Goal: Task Accomplishment & Management: Manage account settings

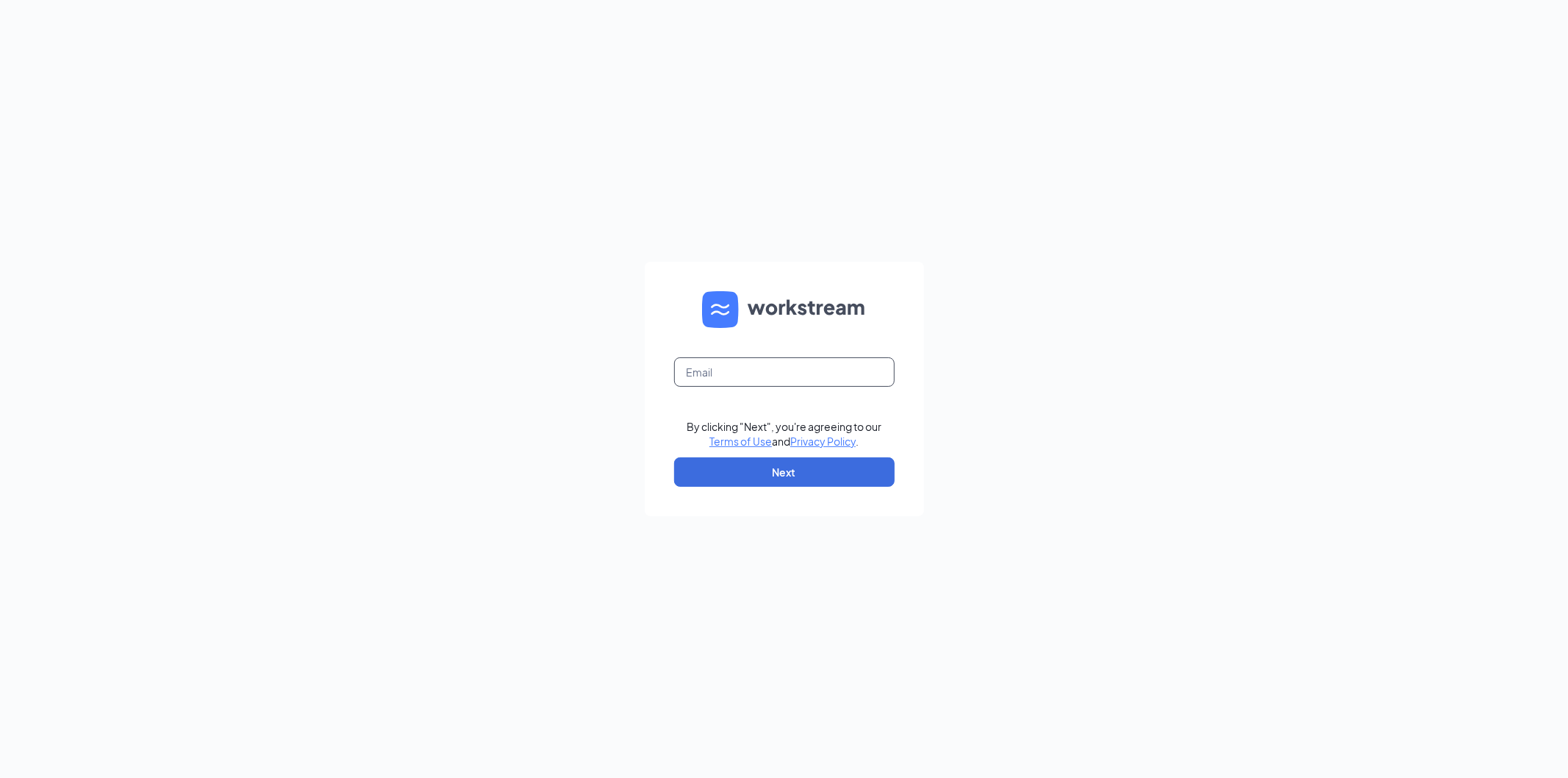
click at [752, 363] on input "text" at bounding box center [784, 371] width 221 height 29
type input "srp078@srpihop.com"
click at [780, 477] on button "Next" at bounding box center [784, 471] width 221 height 29
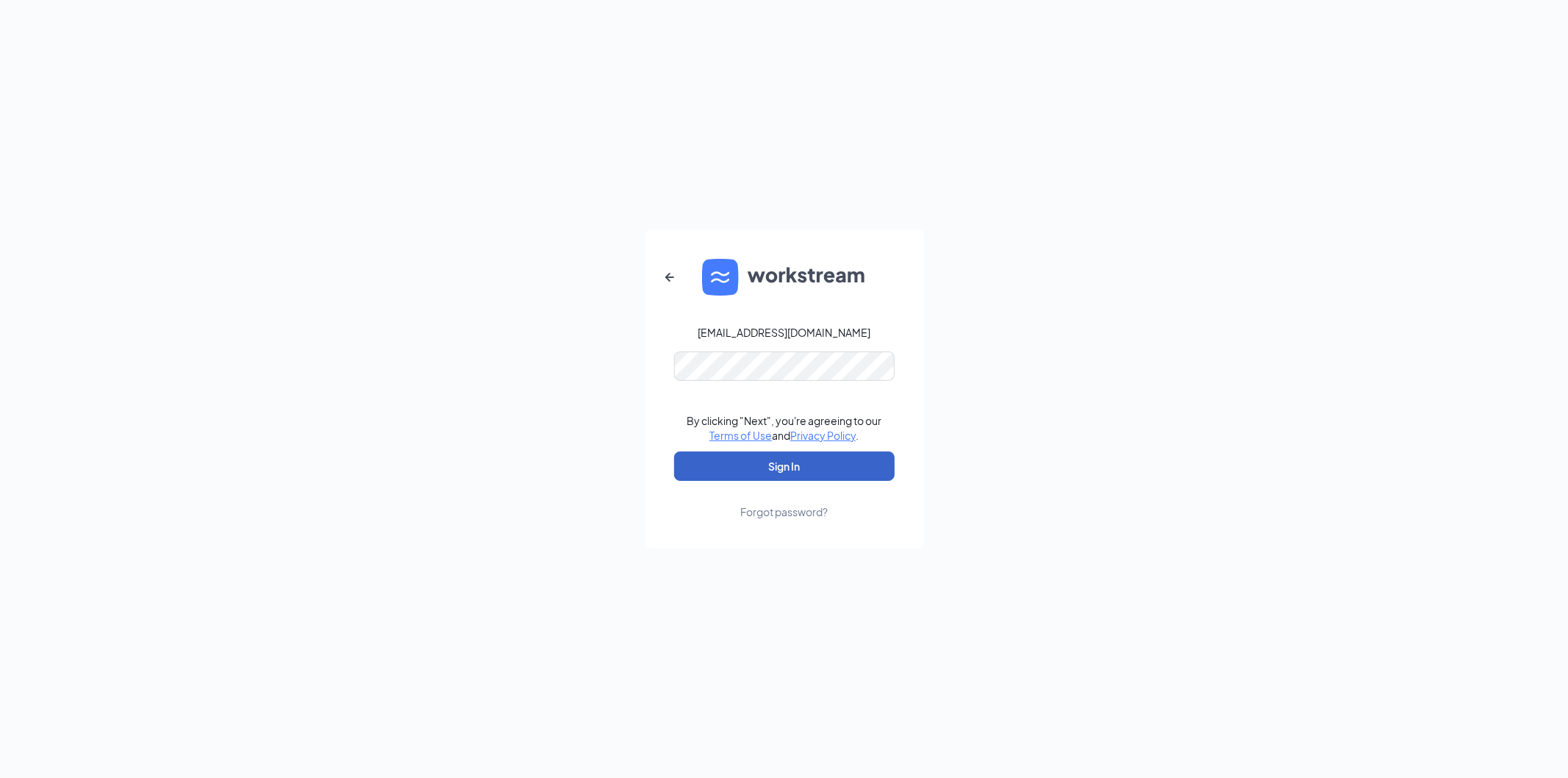
click at [813, 468] on button "Sign In" at bounding box center [784, 466] width 221 height 29
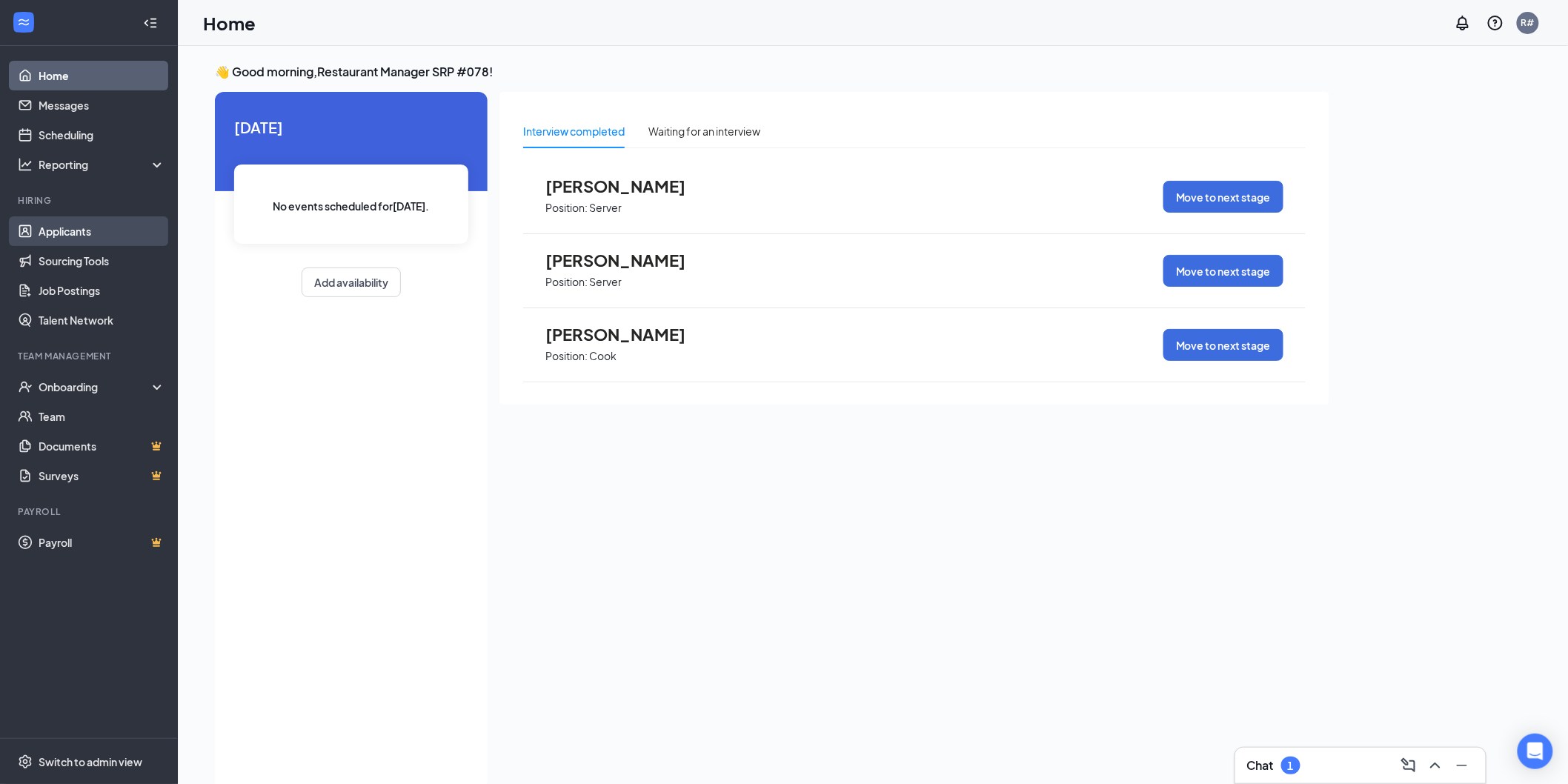
click at [56, 223] on link "Applicants" at bounding box center [102, 231] width 126 height 29
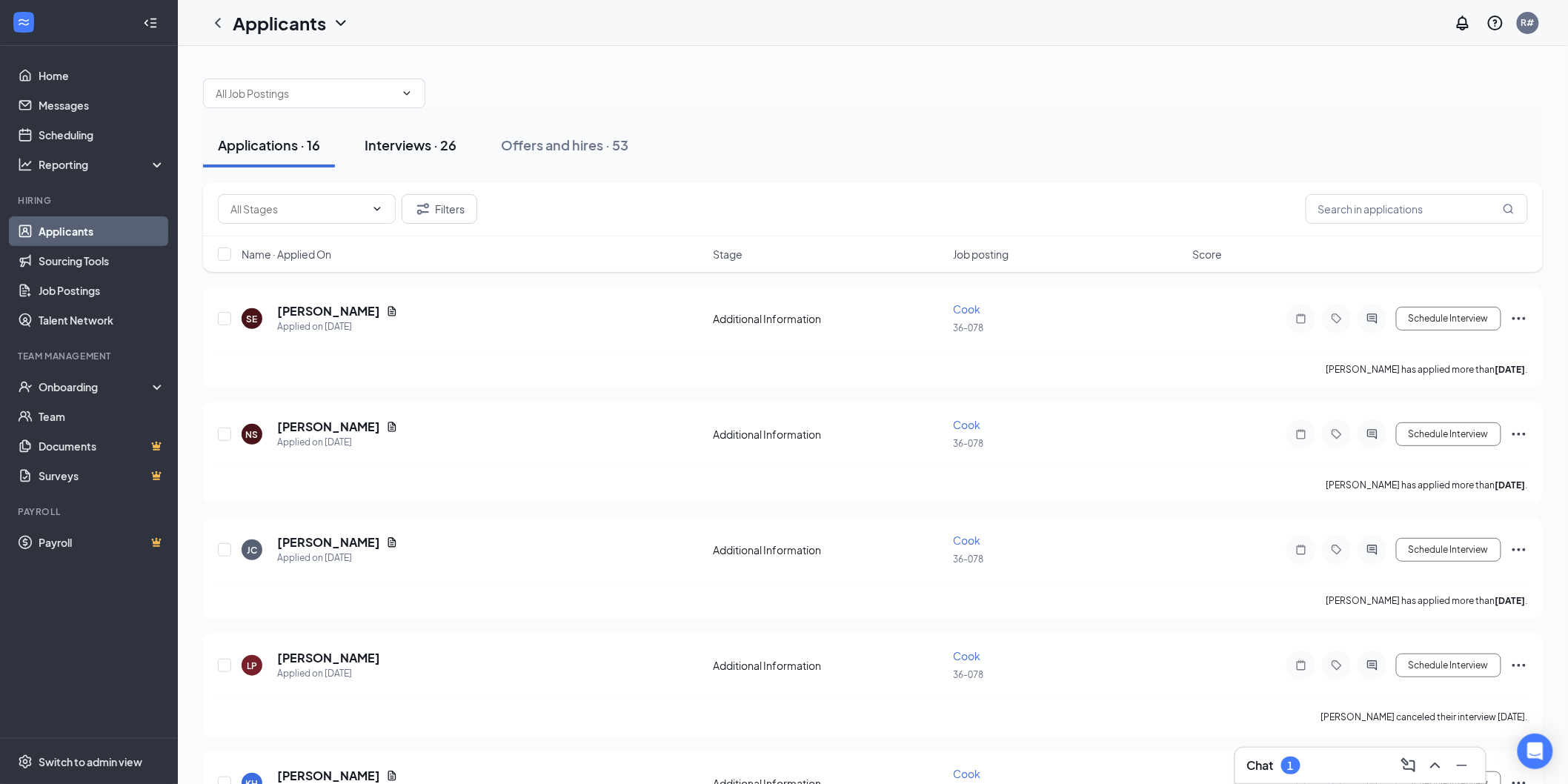
click at [420, 150] on div "Interviews · 26" at bounding box center [411, 145] width 92 height 19
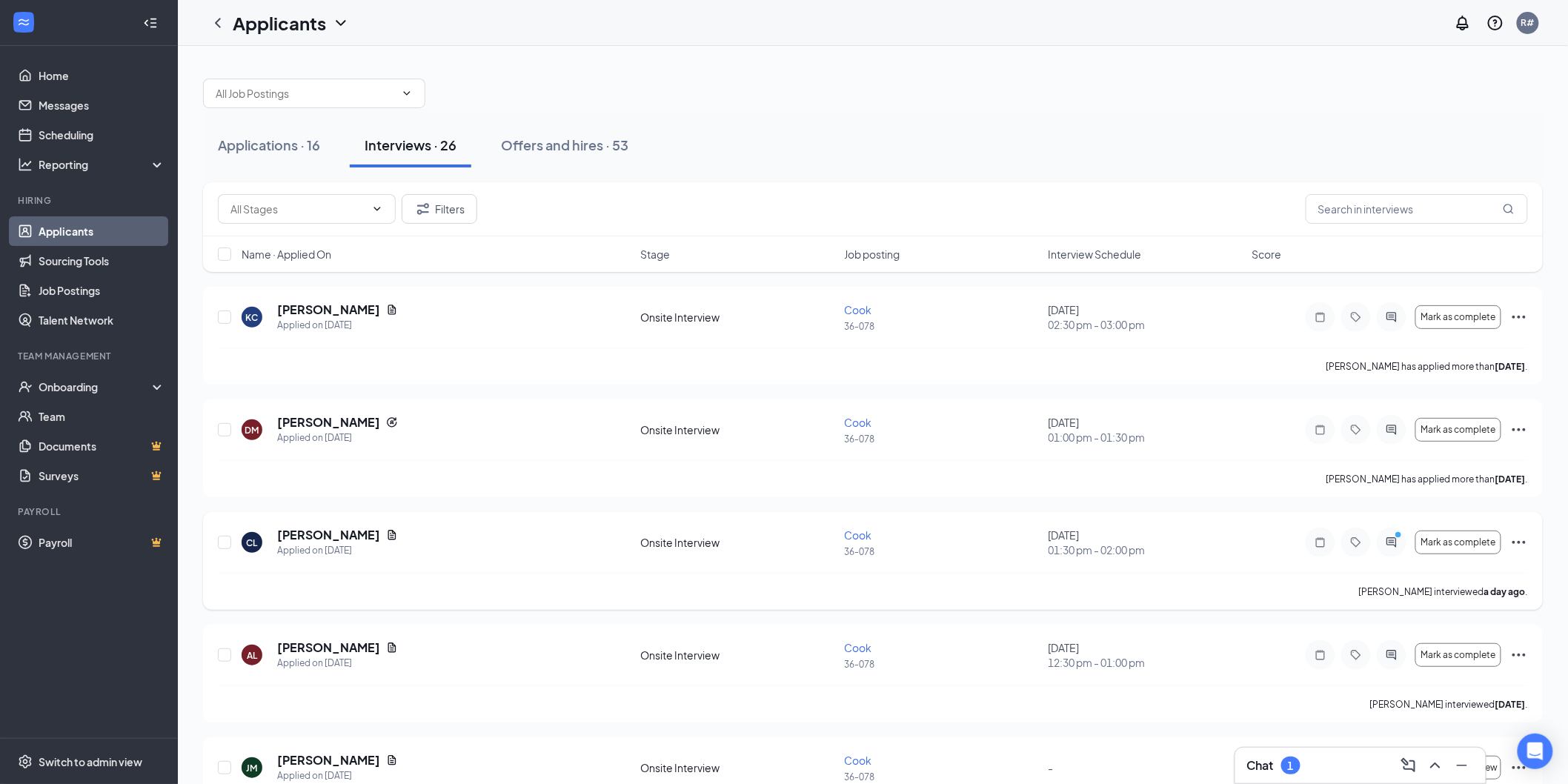
click at [1520, 542] on icon "Ellipses" at bounding box center [1519, 542] width 13 height 3
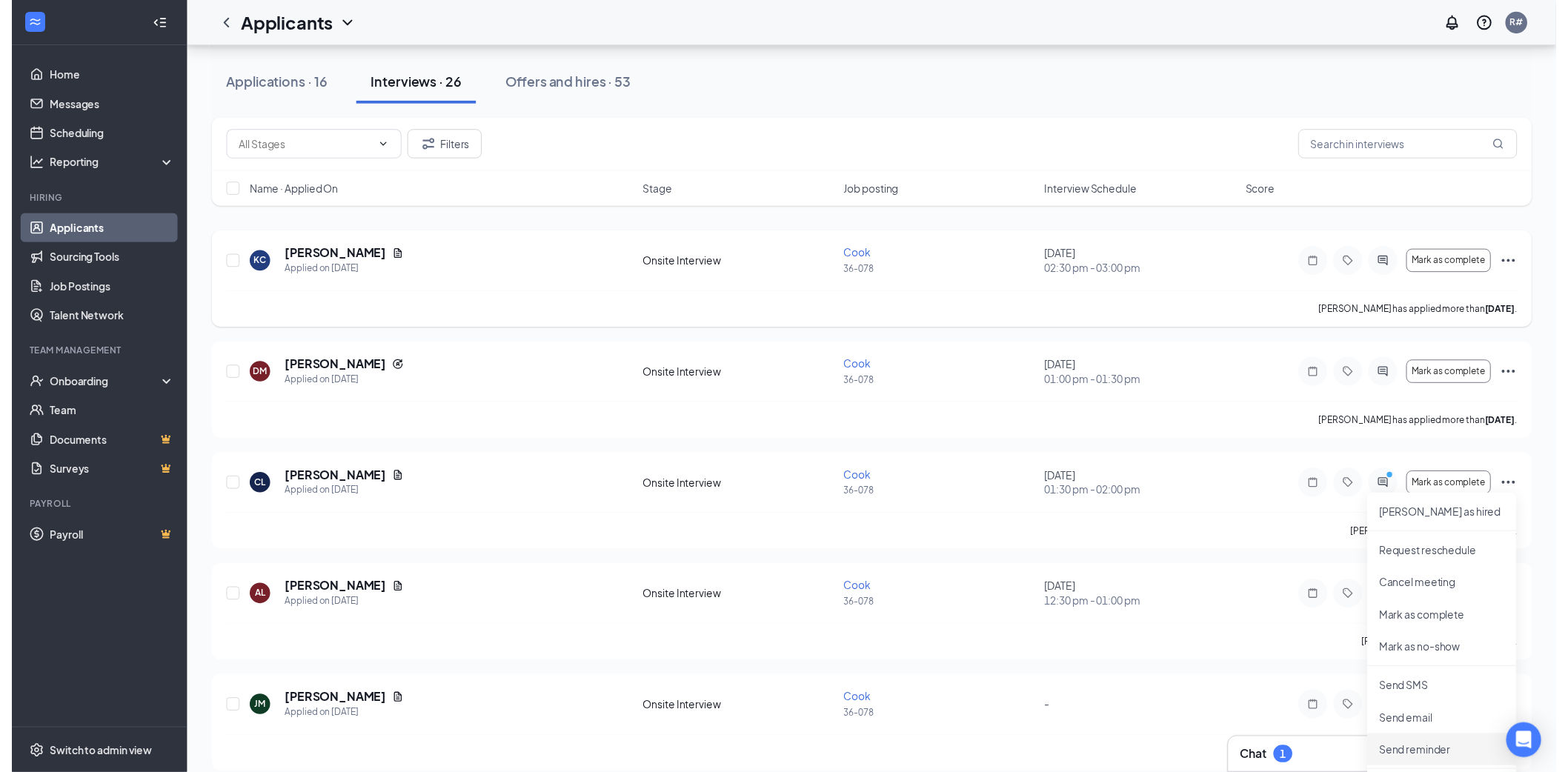
scroll to position [165, 0]
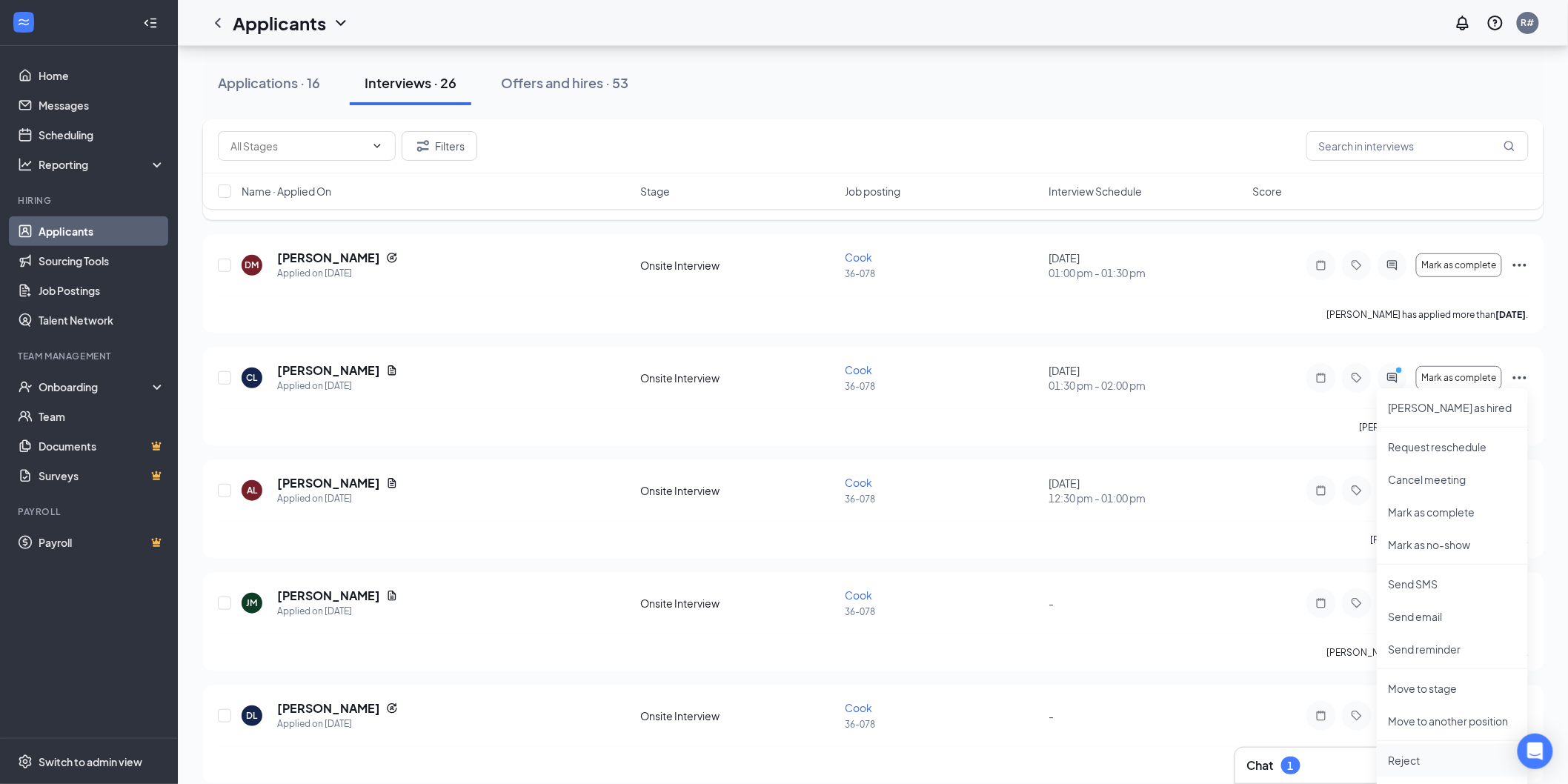
click at [1423, 754] on p "Reject" at bounding box center [1452, 760] width 127 height 15
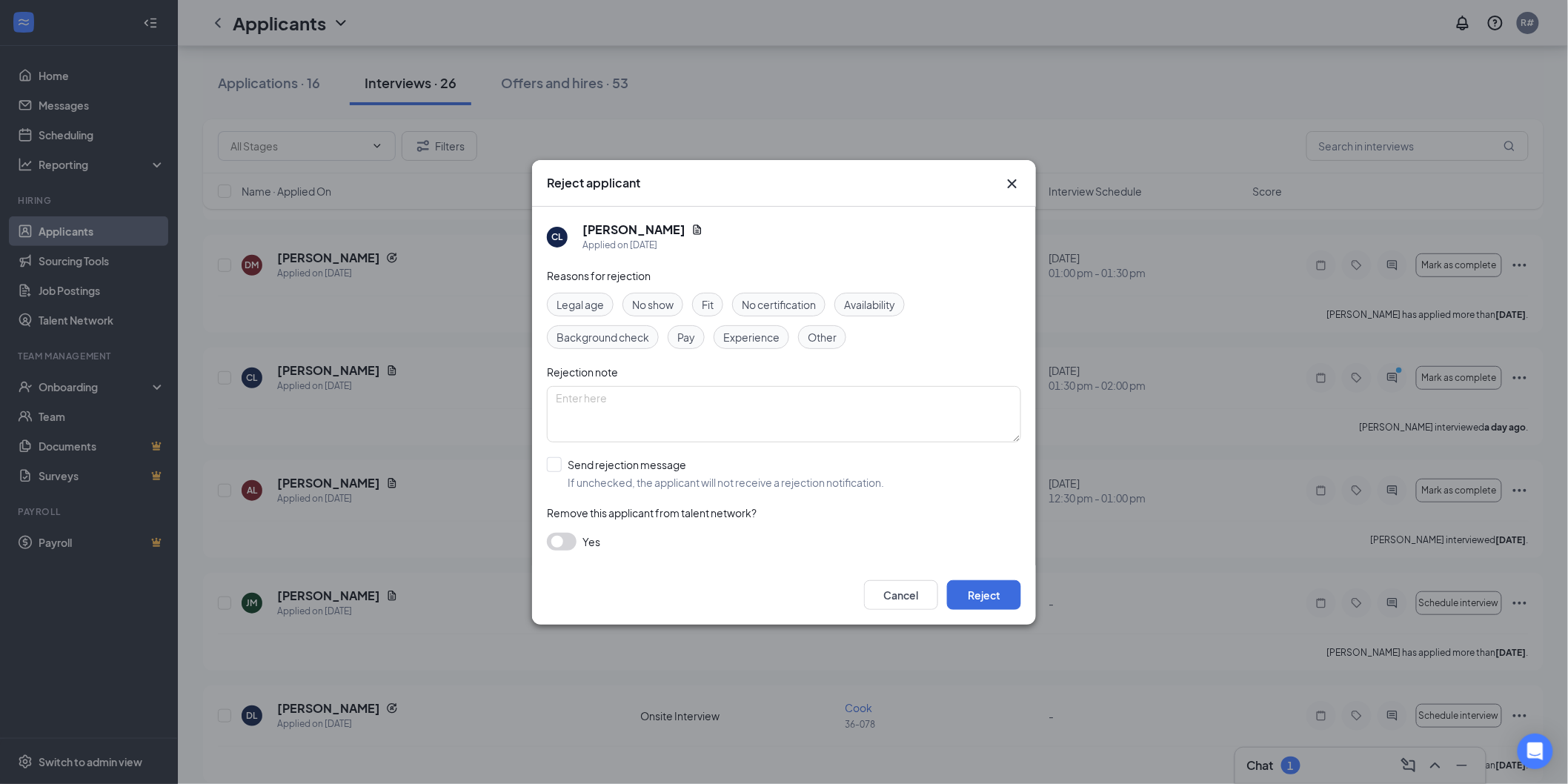
click at [701, 311] on div "Fit" at bounding box center [707, 304] width 31 height 24
click at [983, 595] on button "Reject" at bounding box center [984, 595] width 74 height 29
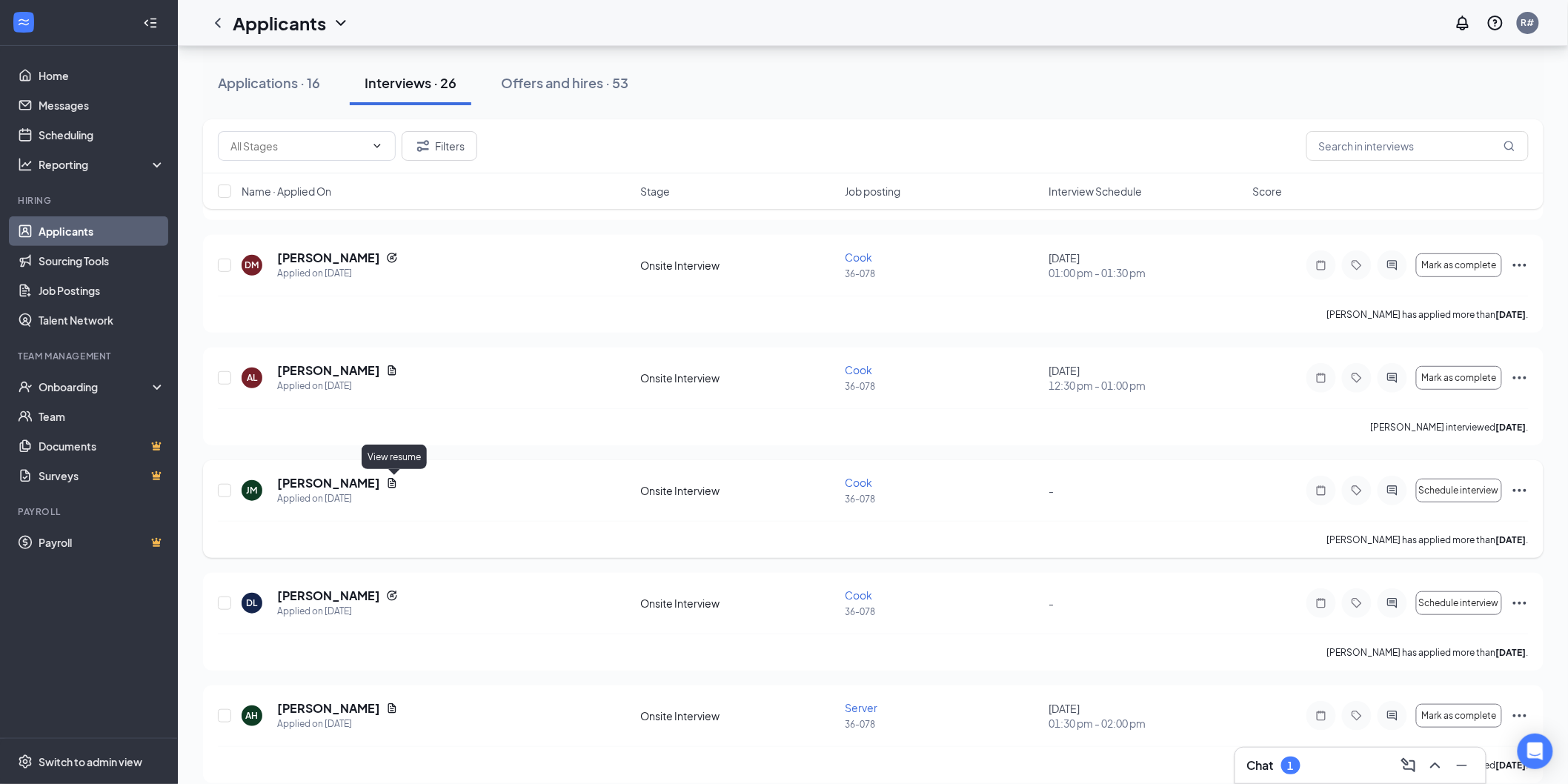
click at [398, 484] on icon "Document" at bounding box center [392, 482] width 12 height 12
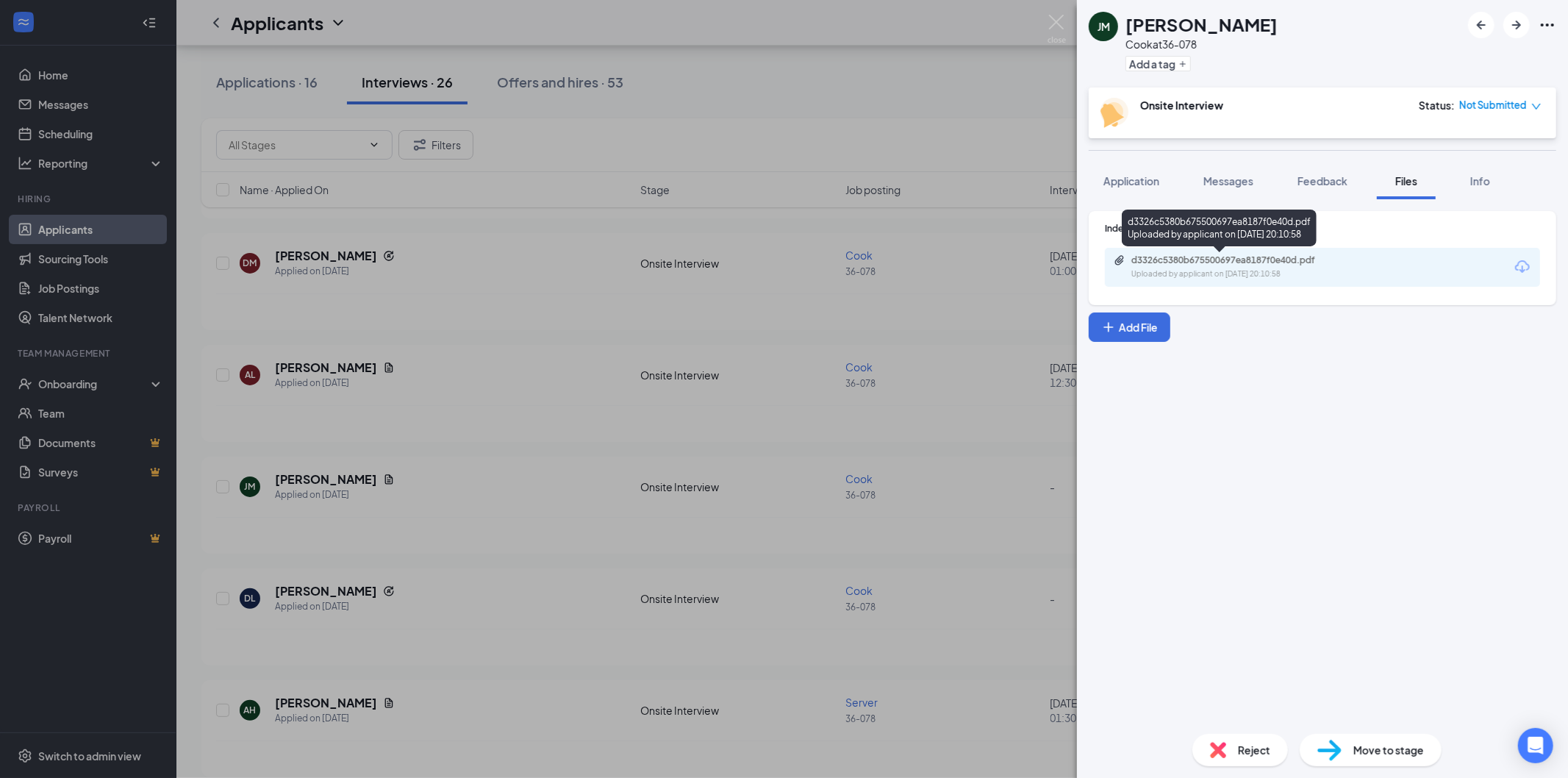
click at [1233, 274] on div "Uploaded by applicant on [DATE] 20:10:58" at bounding box center [1242, 274] width 221 height 12
click at [1055, 22] on img at bounding box center [1057, 29] width 19 height 29
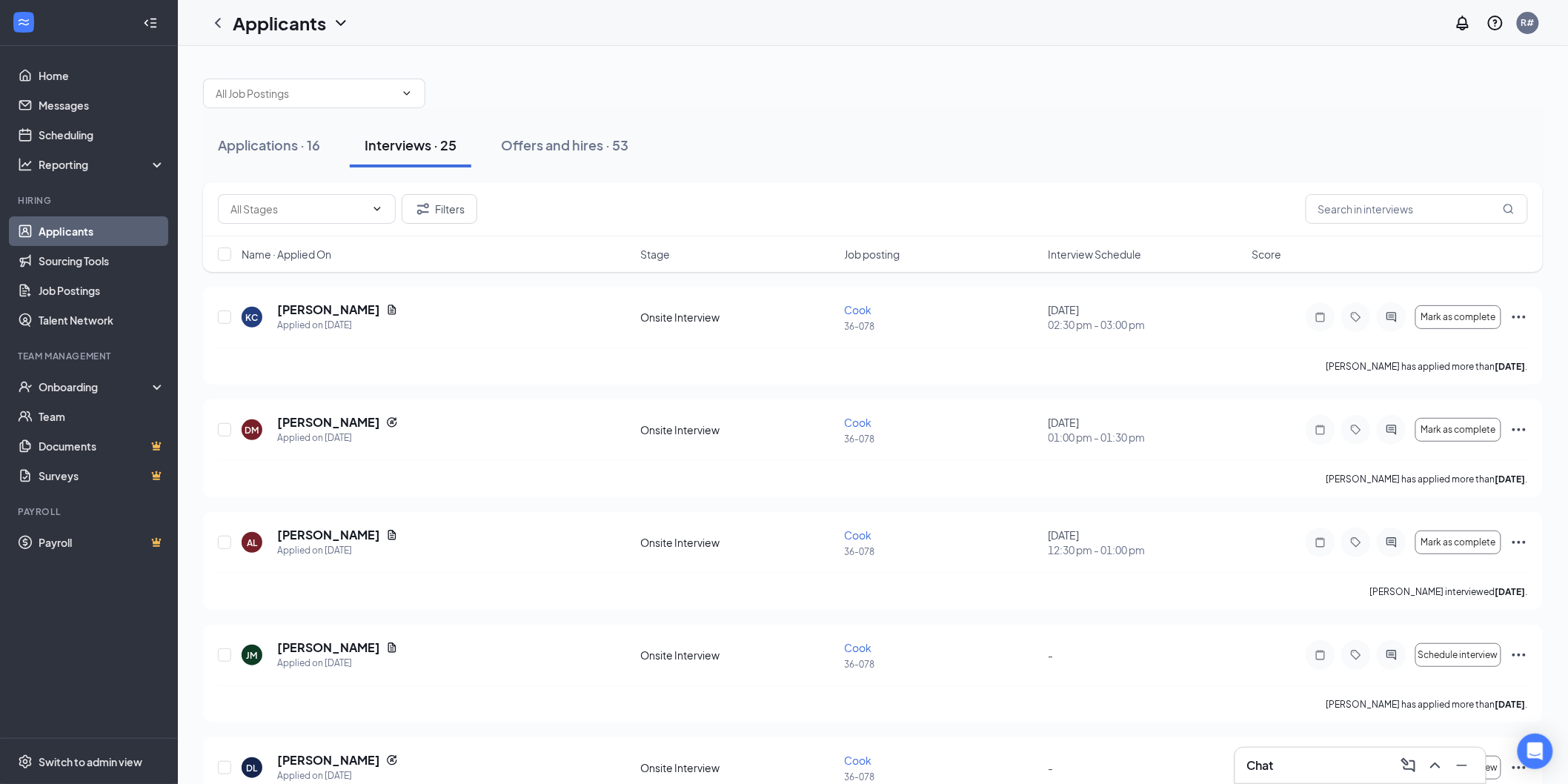
click at [1115, 264] on div "Name · Applied On Stage Job posting Interview Schedule Score" at bounding box center [873, 254] width 1340 height 36
click at [1099, 254] on span "Interview Schedule" at bounding box center [1095, 254] width 93 height 15
click at [388, 417] on icon "Document" at bounding box center [392, 422] width 8 height 9
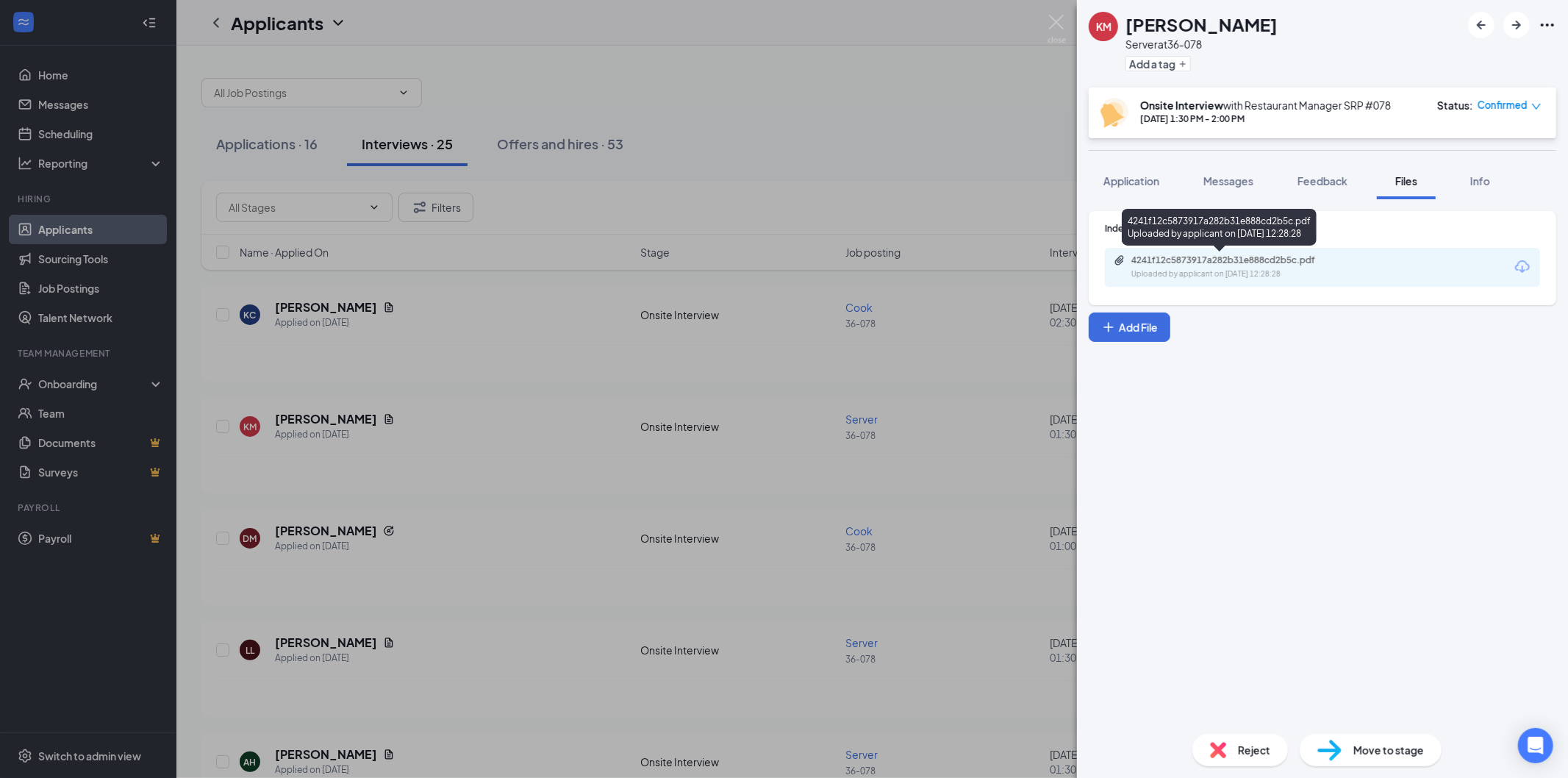
click at [1180, 274] on div "Uploaded by applicant on [DATE] 12:28:28" at bounding box center [1242, 274] width 221 height 12
click at [1067, 19] on div "KM [PERSON_NAME] Server at 36-078 Add a tag Onsite Interview with Restaurant Ma…" at bounding box center [784, 389] width 1568 height 778
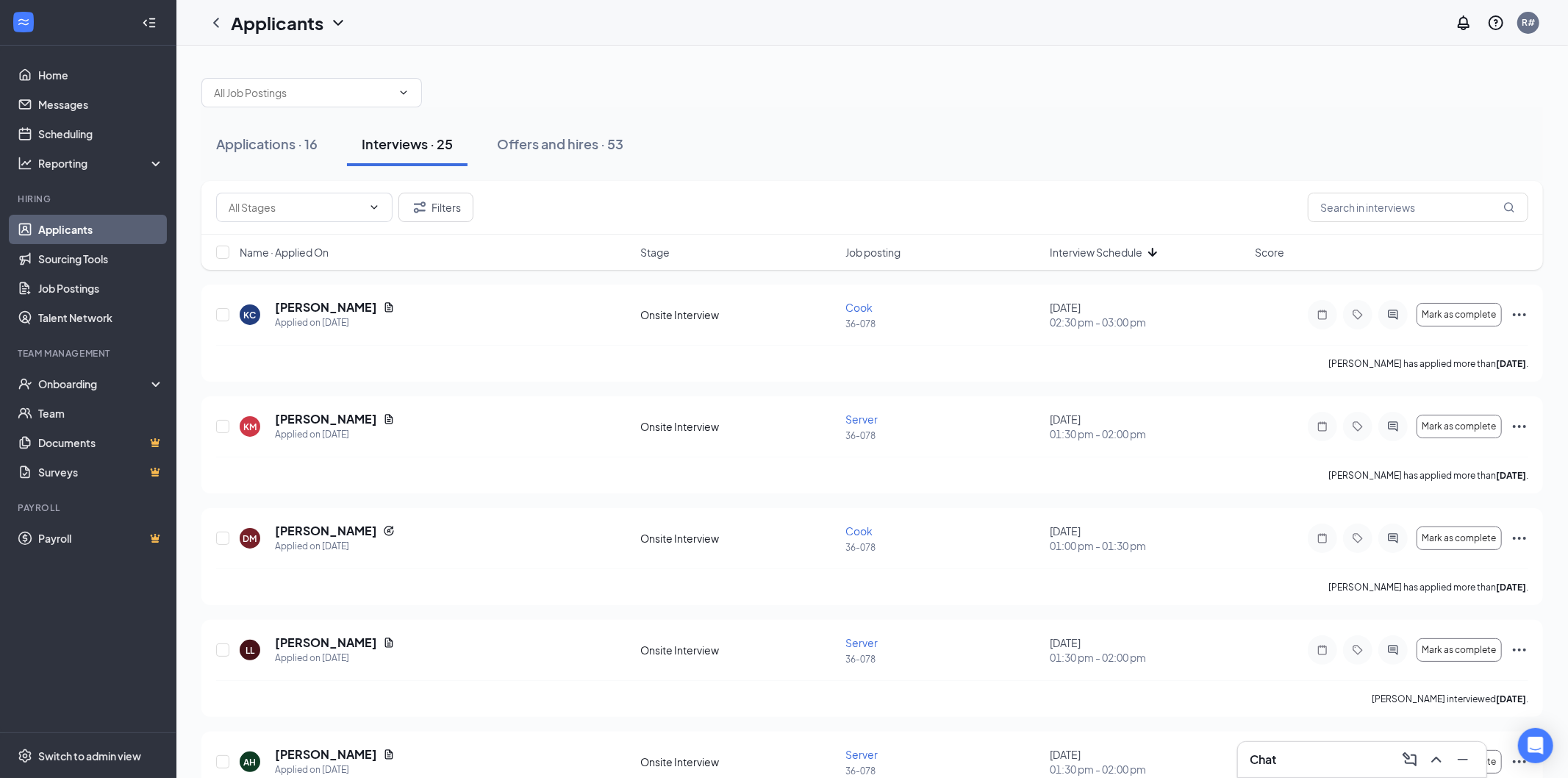
click at [1061, 22] on div "Applicants R#" at bounding box center [872, 22] width 1392 height 46
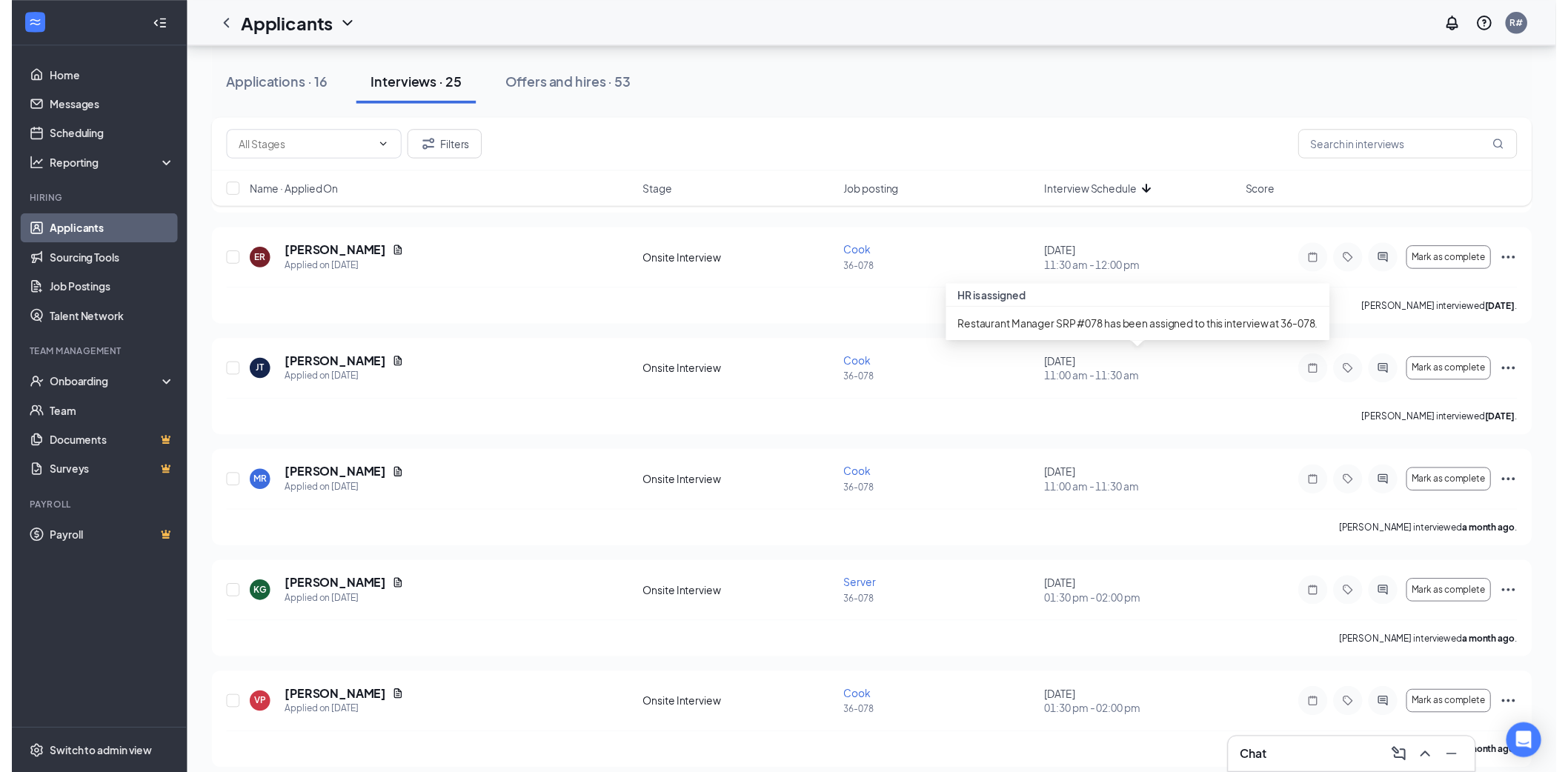
scroll to position [1565, 0]
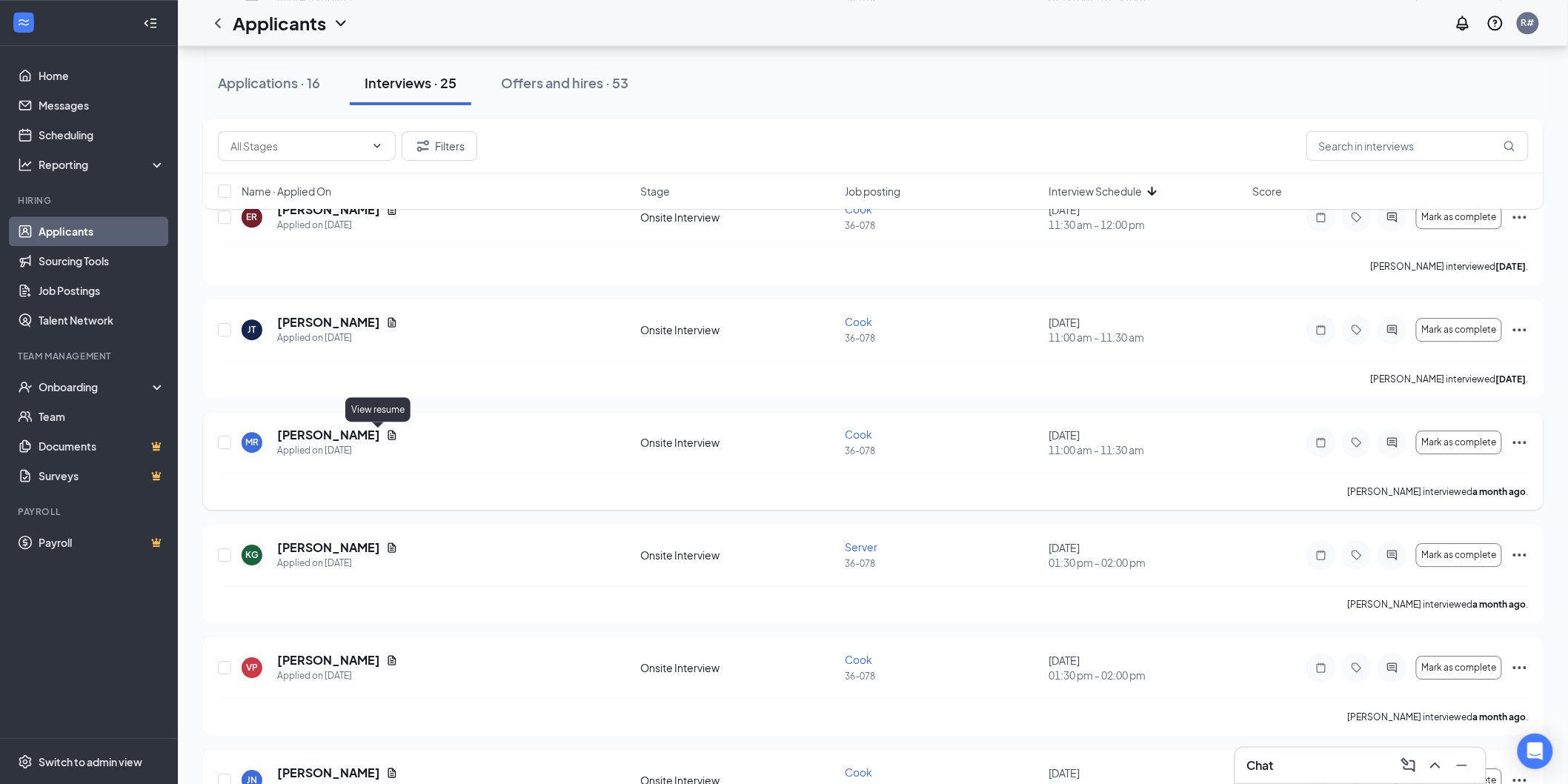
click at [386, 434] on icon "Document" at bounding box center [392, 434] width 12 height 12
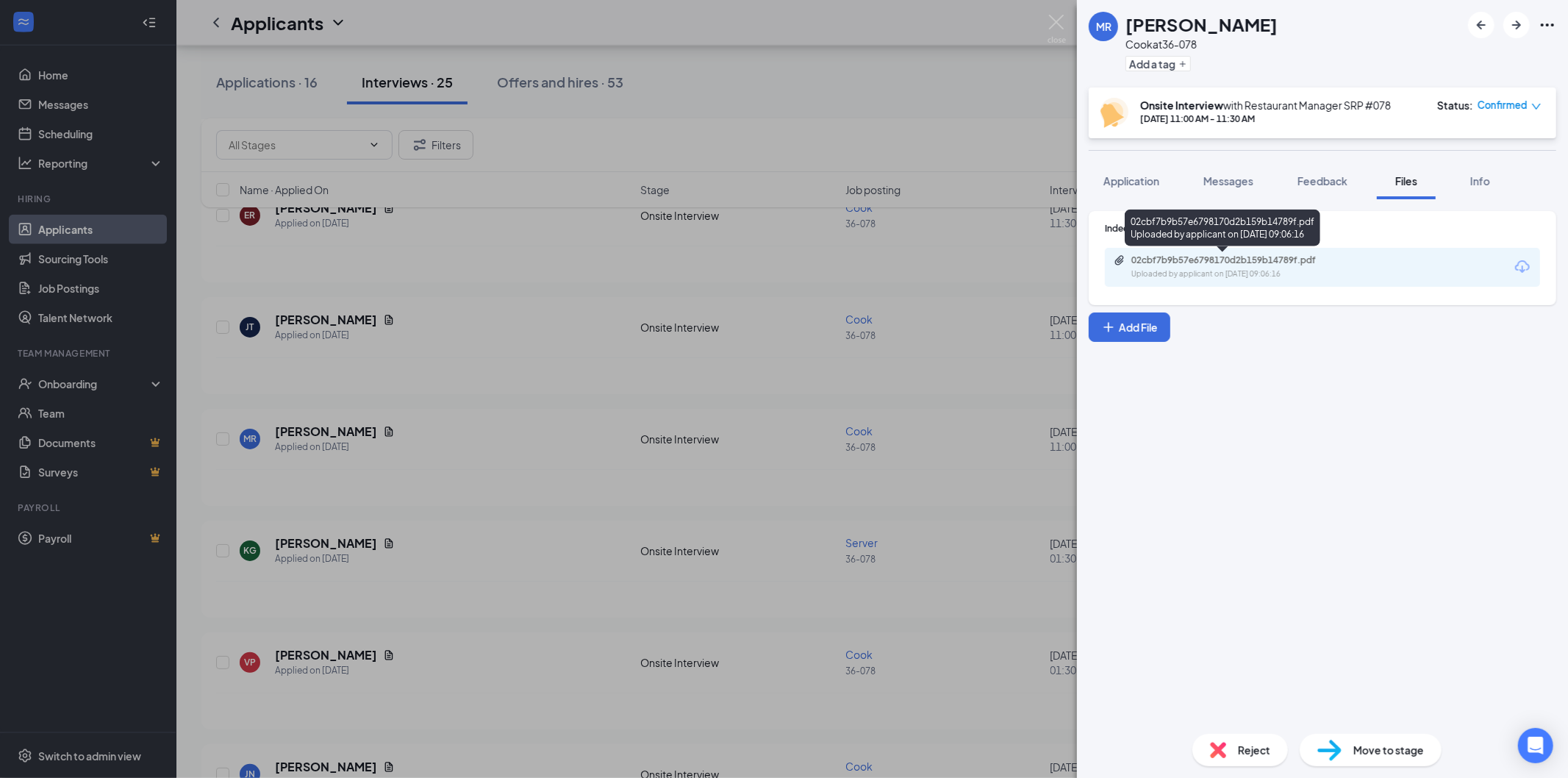
click at [1277, 260] on div "02cbf7b9b57e6798170d2b159b14789f.pdf" at bounding box center [1234, 260] width 206 height 12
click at [1055, 25] on img at bounding box center [1057, 29] width 19 height 29
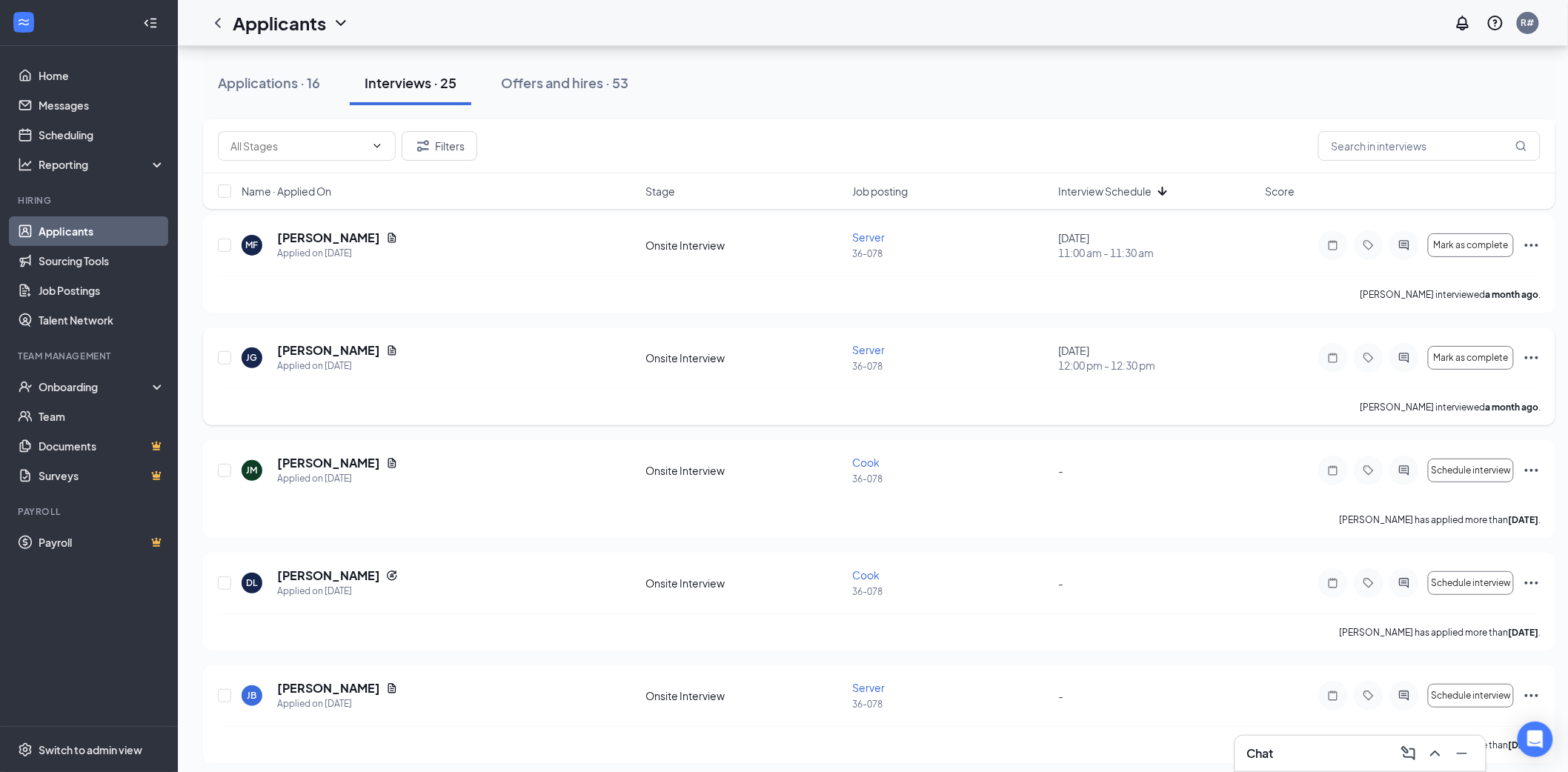
scroll to position [2336, 0]
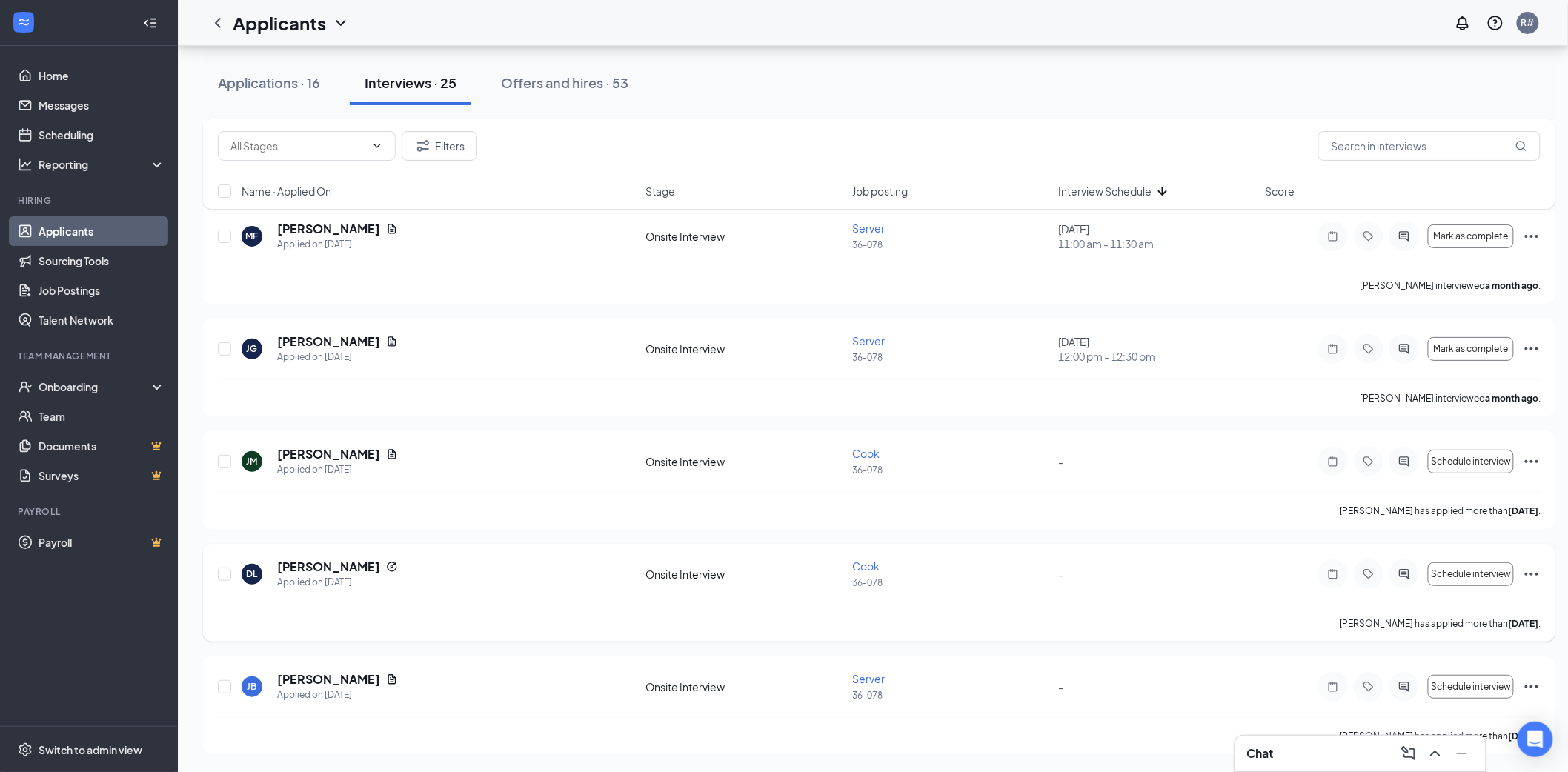
click at [1531, 574] on icon "Ellipses" at bounding box center [1531, 574] width 18 height 18
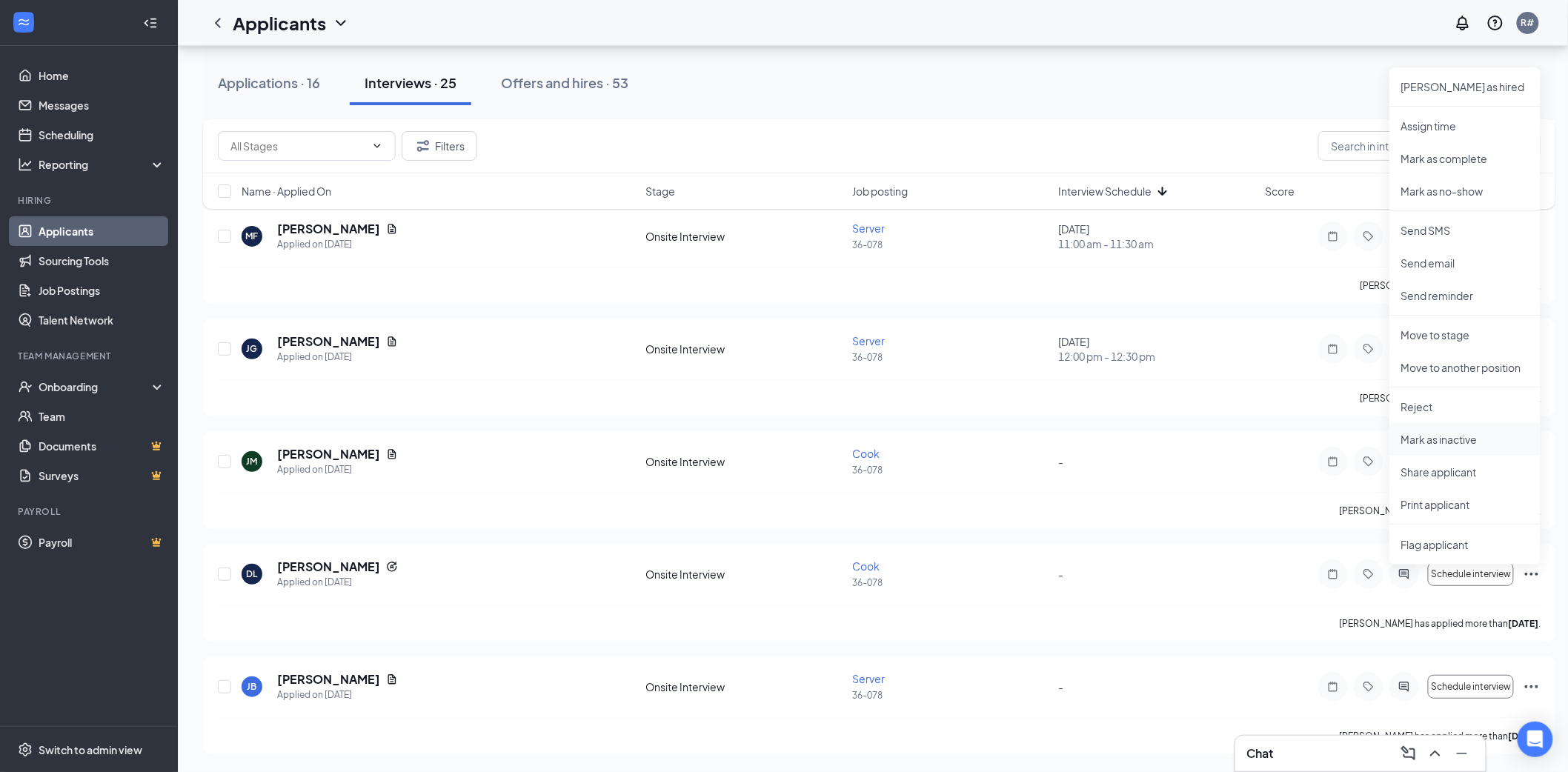
click at [1442, 435] on p "Mark as inactive" at bounding box center [1464, 439] width 127 height 15
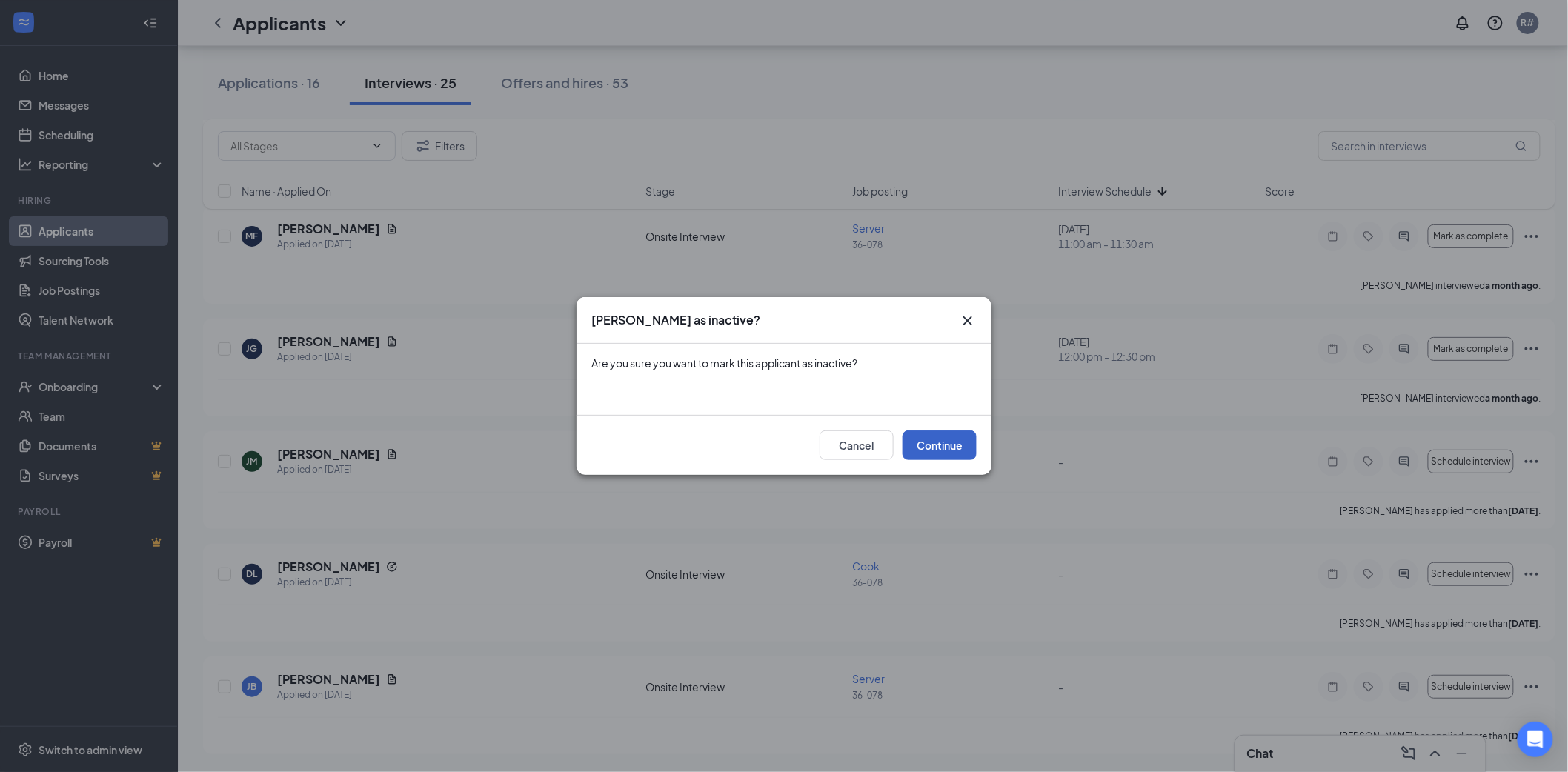
click at [956, 447] on button "Continue" at bounding box center [939, 445] width 74 height 29
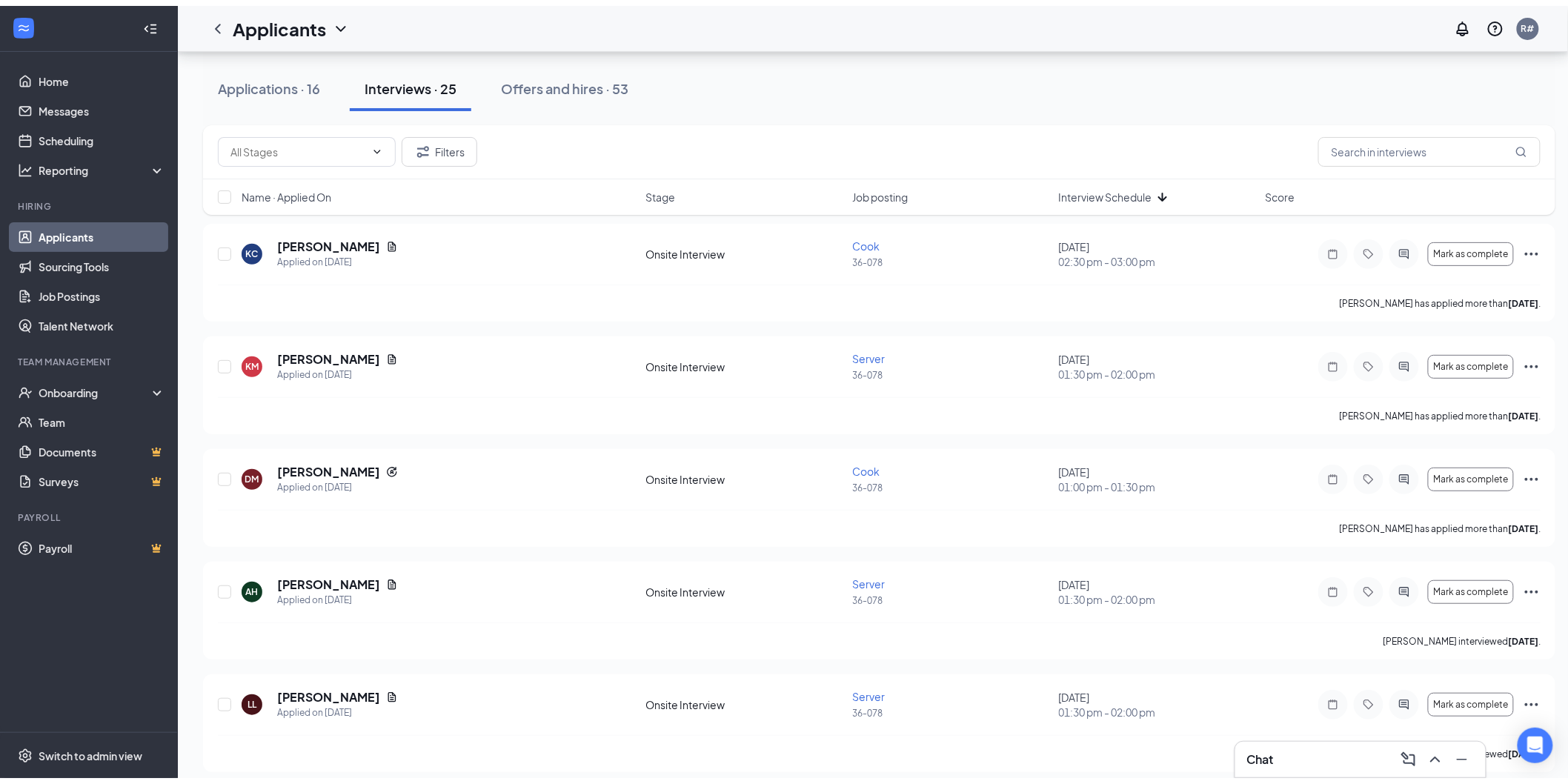
scroll to position [0, 0]
